Goal: Use online tool/utility

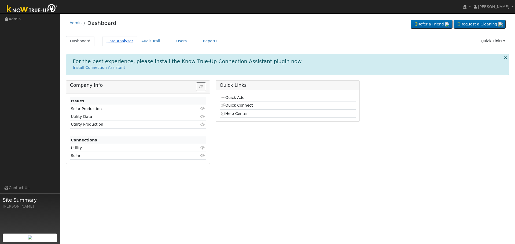
click at [115, 41] on link "Data Analyzer" at bounding box center [119, 41] width 35 height 10
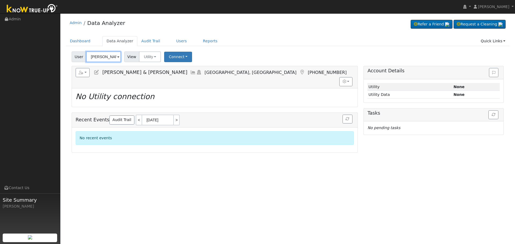
click at [101, 54] on input "[PERSON_NAME] & [PERSON_NAME]" at bounding box center [103, 56] width 35 height 11
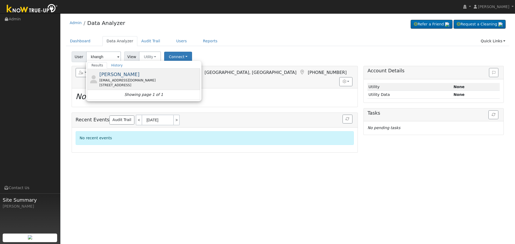
click at [114, 77] on span "[PERSON_NAME]" at bounding box center [119, 75] width 40 height 6
type input "[PERSON_NAME]"
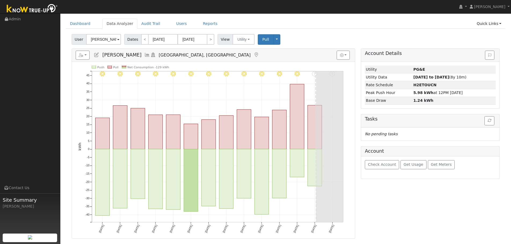
scroll to position [27, 0]
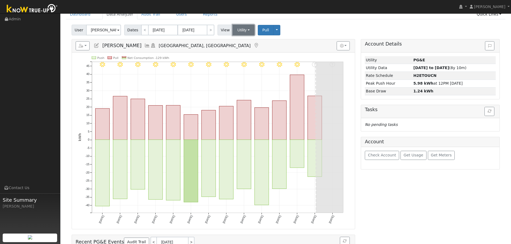
click at [237, 29] on button "Utility" at bounding box center [243, 30] width 22 height 11
click at [244, 50] on link "Solar" at bounding box center [250, 50] width 37 height 8
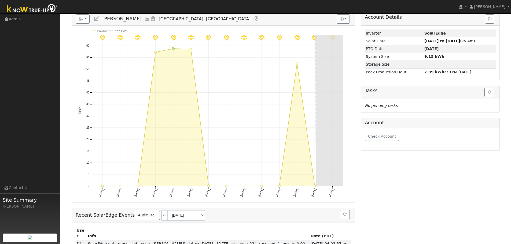
scroll to position [0, 0]
